Goal: Transaction & Acquisition: Obtain resource

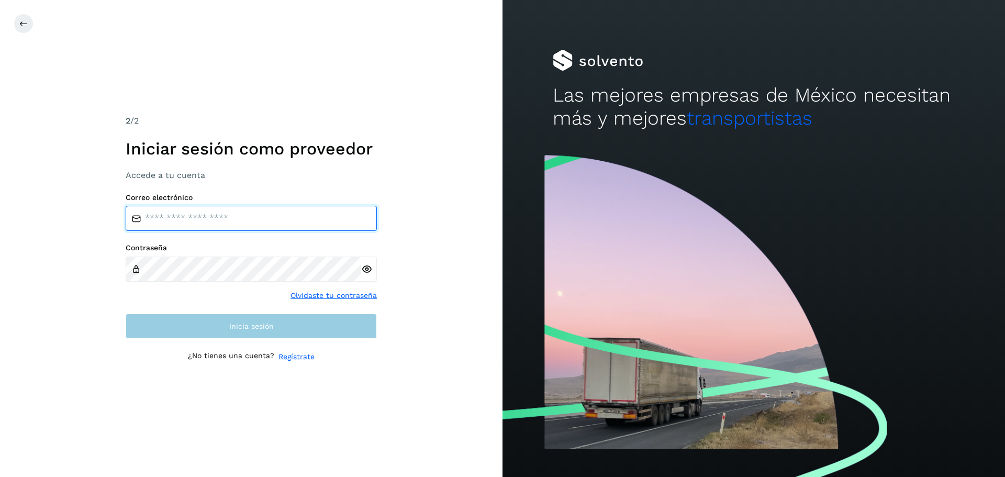
type input "**********"
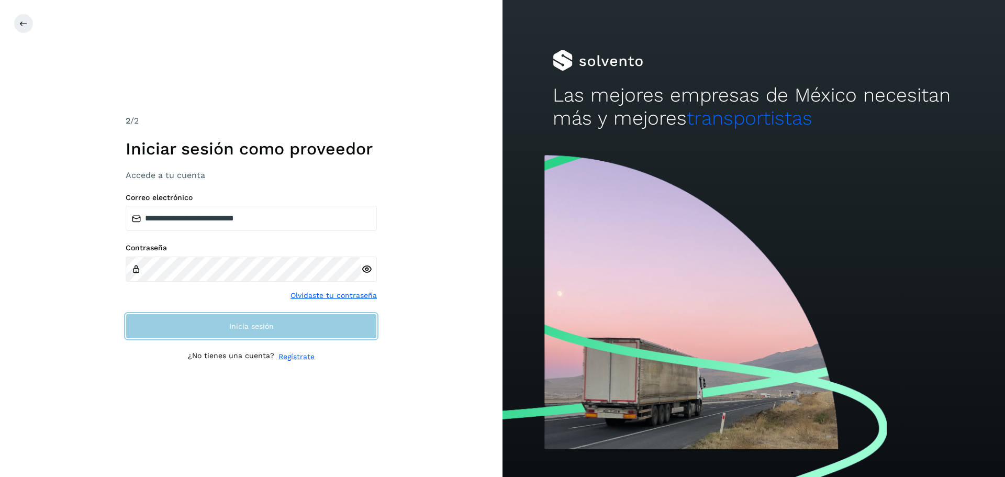
click at [274, 331] on button "Inicia sesión" at bounding box center [251, 326] width 251 height 25
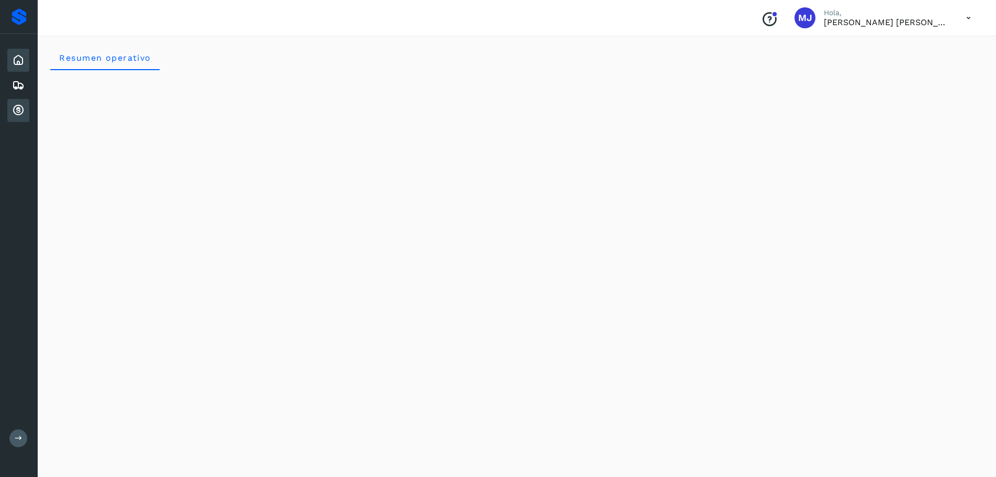
click at [19, 112] on icon at bounding box center [18, 110] width 13 height 13
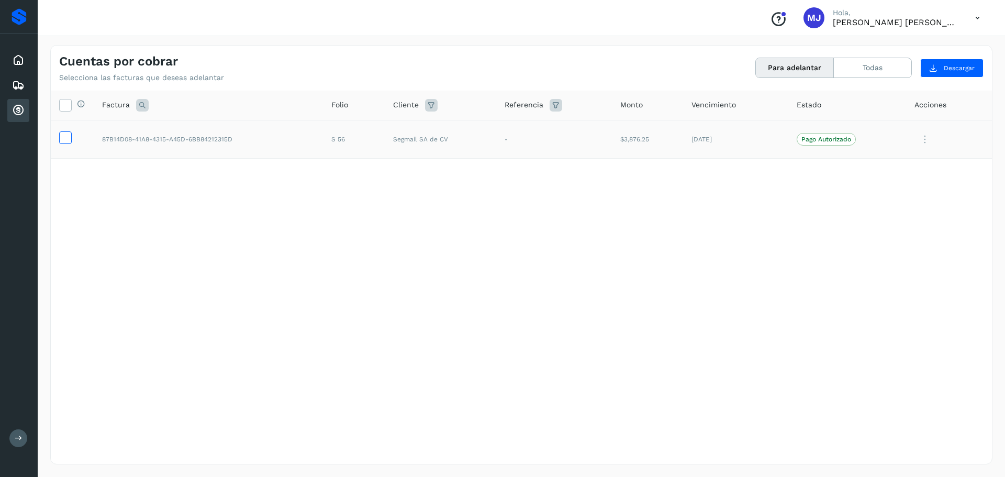
click at [65, 138] on icon at bounding box center [65, 136] width 11 height 11
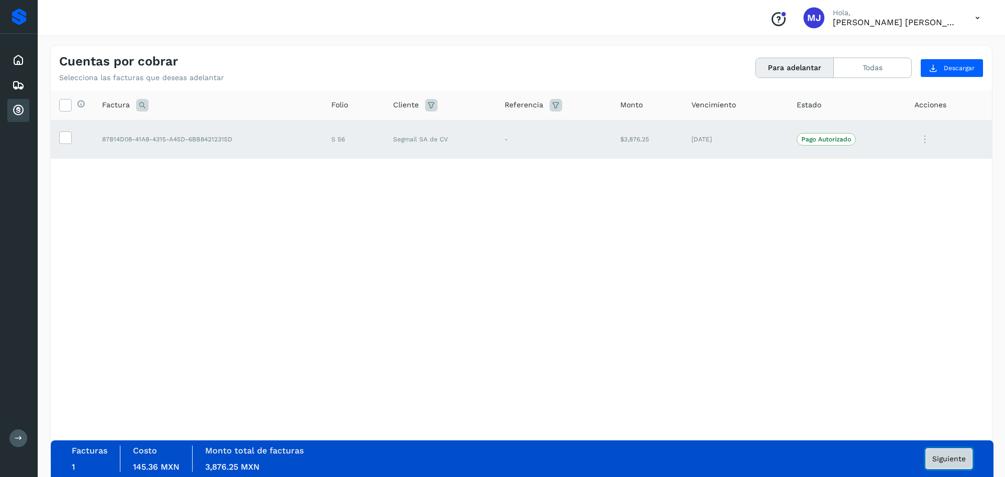
click at [959, 464] on button "Siguiente" at bounding box center [949, 458] width 47 height 21
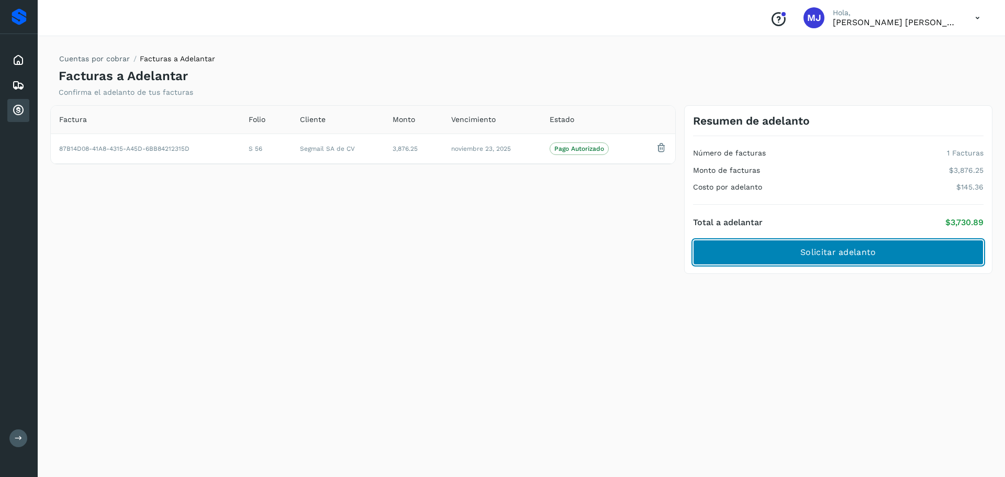
click at [846, 257] on span "Solicitar adelanto" at bounding box center [837, 253] width 75 height 12
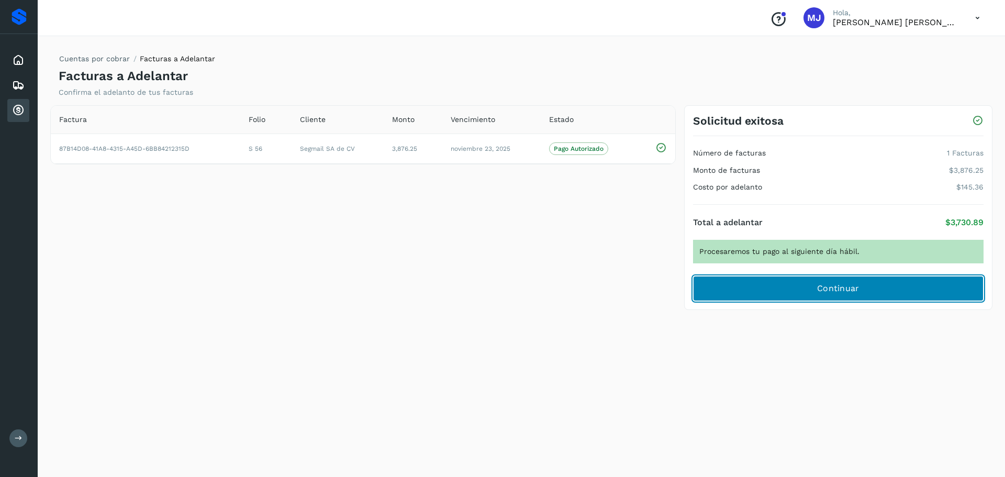
click at [833, 290] on span "Continuar" at bounding box center [838, 289] width 42 height 12
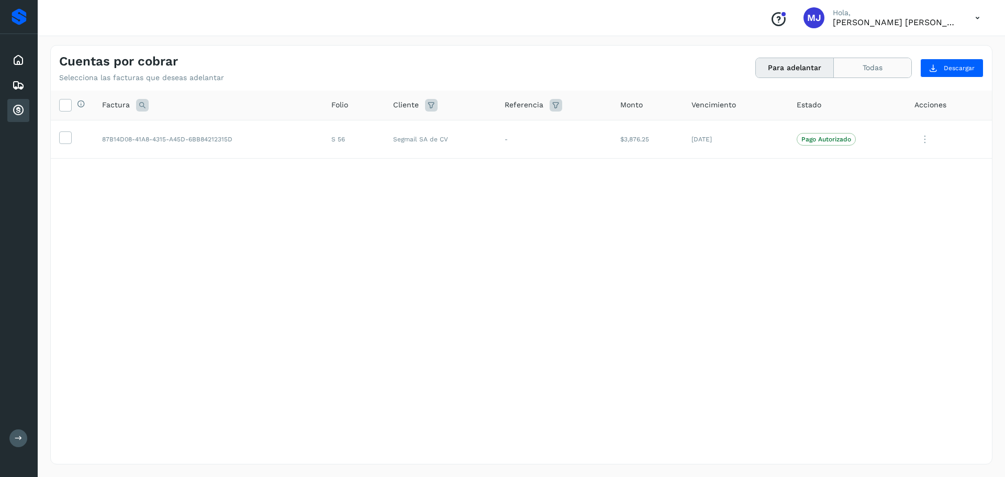
click at [887, 65] on button "Todas" at bounding box center [872, 67] width 77 height 19
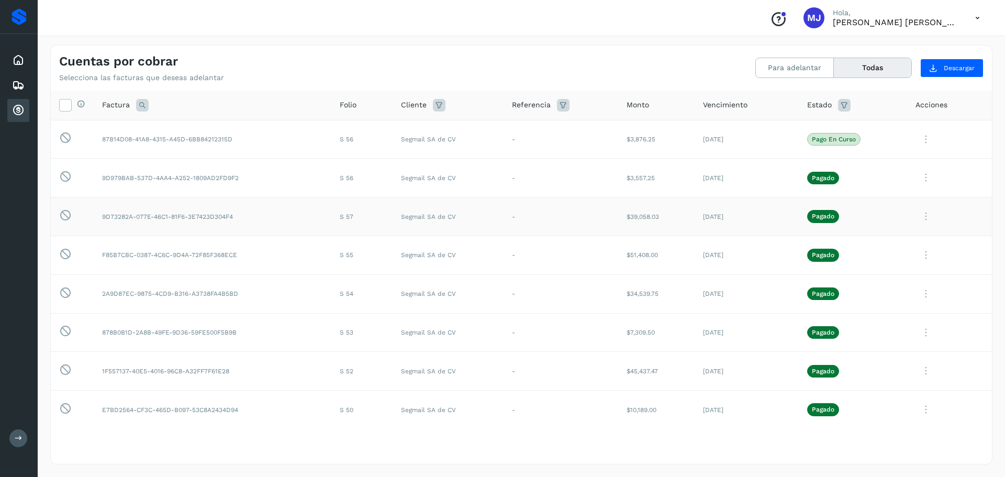
click at [921, 220] on icon at bounding box center [926, 216] width 21 height 21
click at [891, 307] on button "CEP" at bounding box center [921, 303] width 125 height 20
click at [917, 139] on icon at bounding box center [926, 139] width 21 height 21
click at [758, 181] on div at bounding box center [502, 238] width 1005 height 477
click at [684, 61] on div "Cuentas por cobrar Selecciona las facturas que deseas adelantar Para adelantar …" at bounding box center [521, 64] width 941 height 37
